Goal: Information Seeking & Learning: Learn about a topic

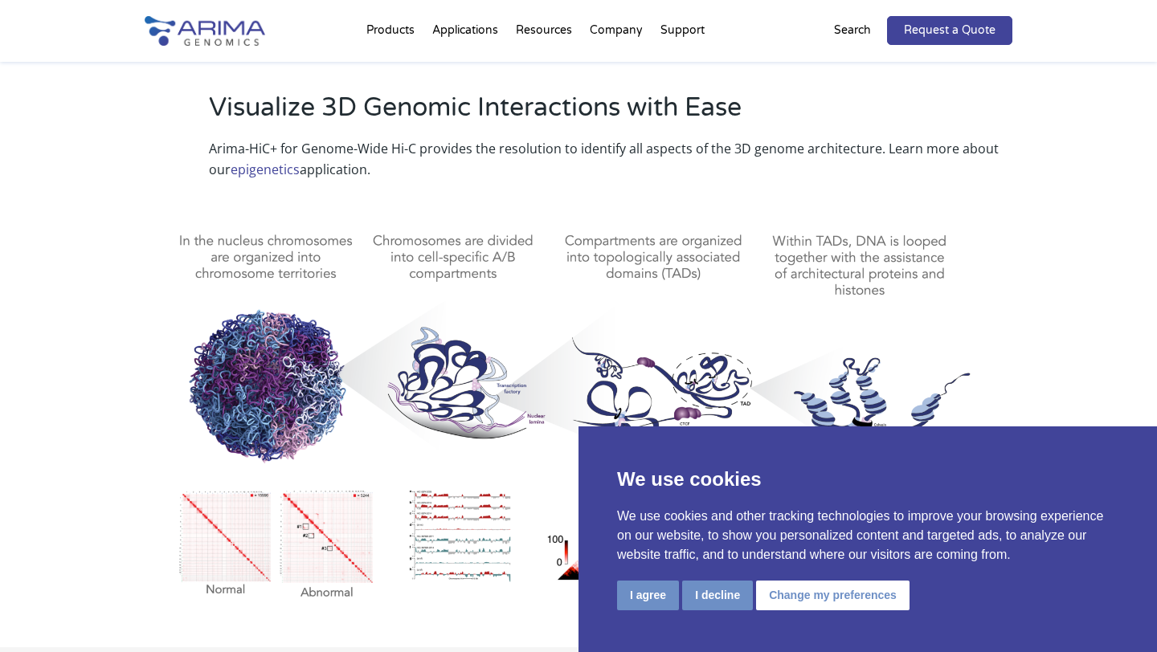
scroll to position [959, 0]
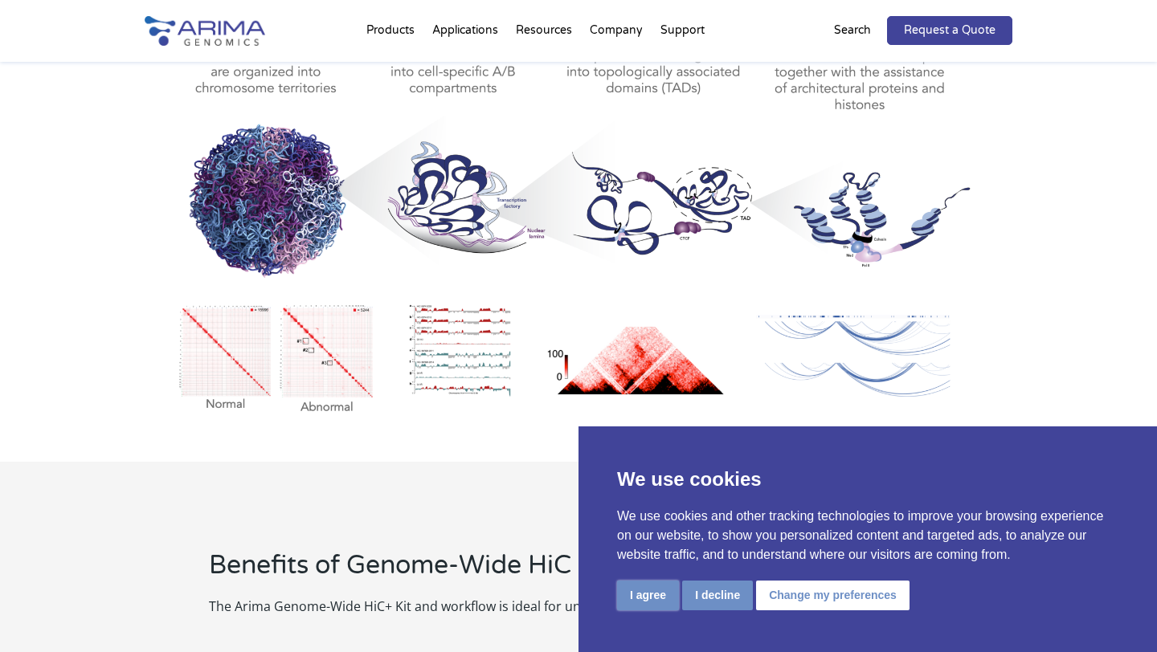
click at [648, 590] on button "I agree" at bounding box center [648, 596] width 62 height 30
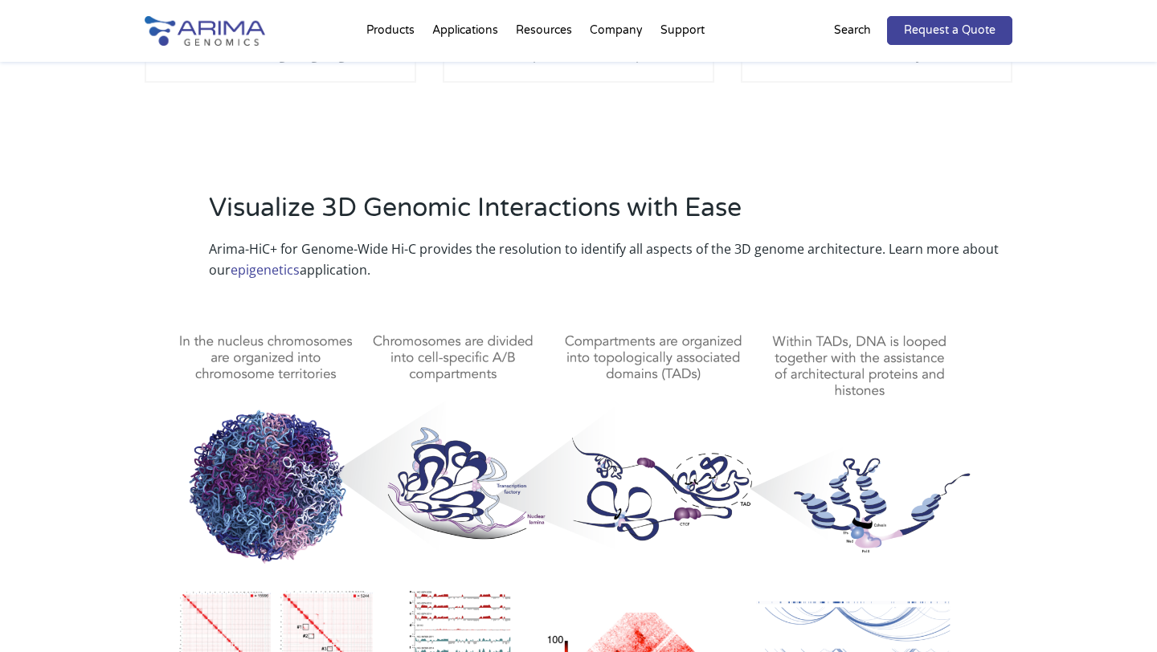
scroll to position [672, 0]
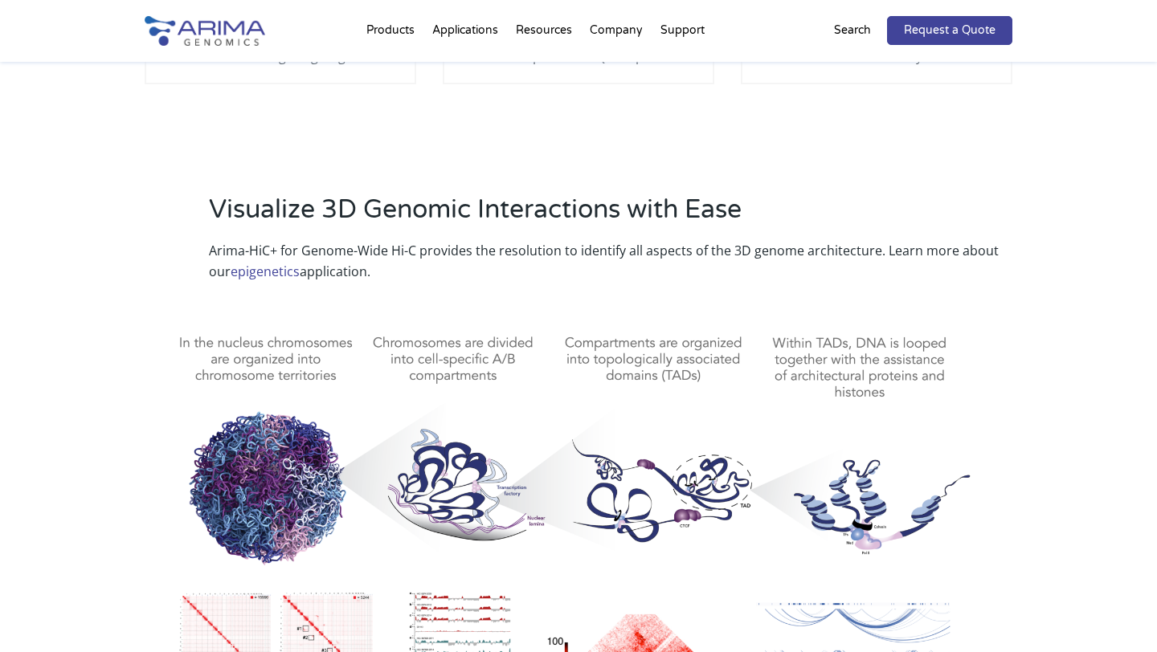
click at [245, 269] on link "epigenetics" at bounding box center [265, 272] width 69 height 18
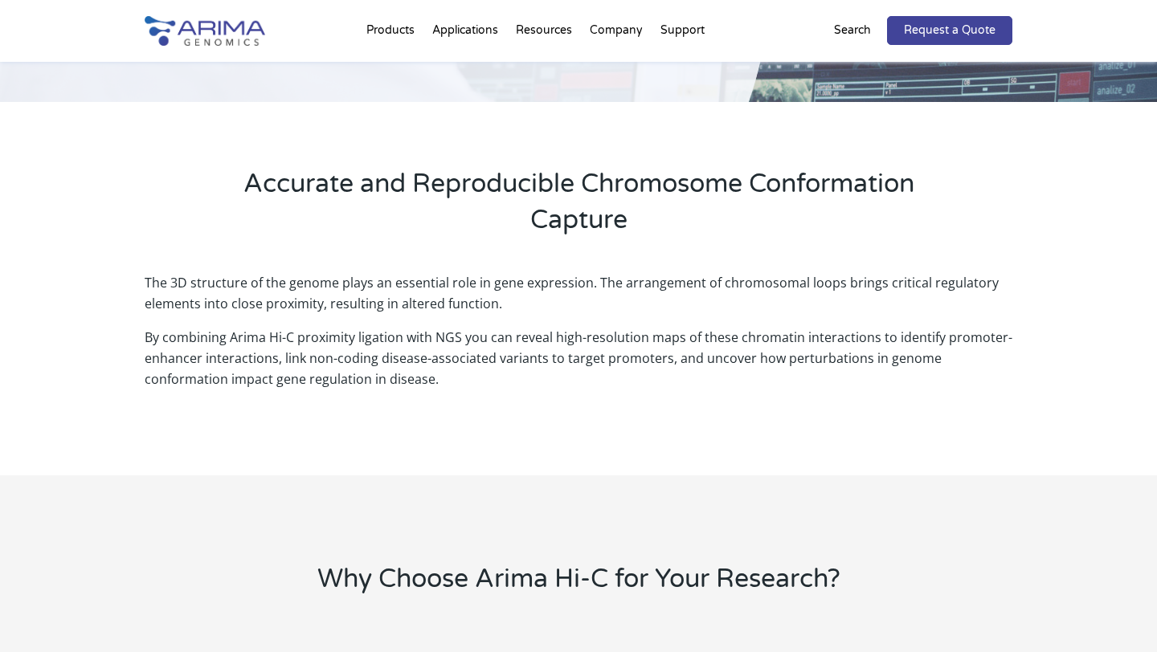
scroll to position [355, 0]
